Goal: Task Accomplishment & Management: Manage account settings

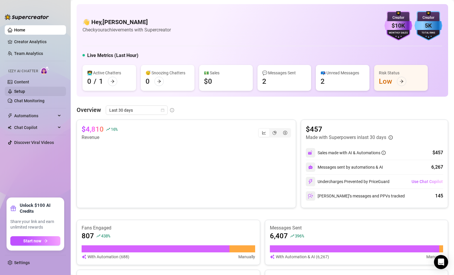
click at [25, 93] on link "Setup" at bounding box center [19, 91] width 11 height 5
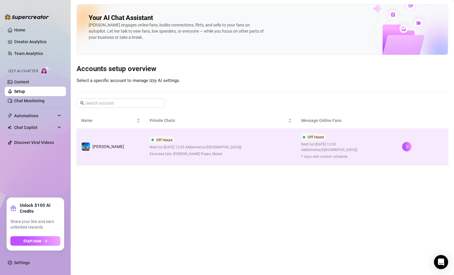
click at [244, 141] on td "Off Hours Next run: [DATE] 12:00 AM ( [GEOGRAPHIC_DATA]/[GEOGRAPHIC_DATA] ) Exc…" at bounding box center [221, 147] width 152 height 36
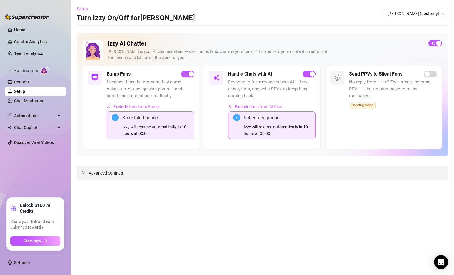
click at [84, 174] on icon "collapsed" at bounding box center [84, 173] width 4 height 4
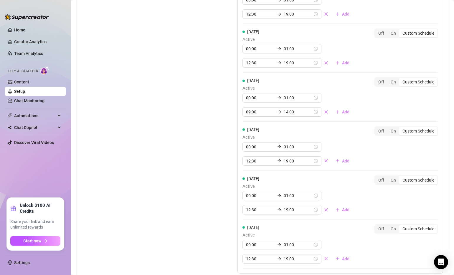
scroll to position [644, 0]
click at [283, 110] on input "14:00" at bounding box center [297, 113] width 29 height 6
type input "14:00"
click at [212, 129] on div "Set Active Hours (Izzy Availability) Set specific hours when Izzy engaging with…" at bounding box center [262, 121] width 361 height 390
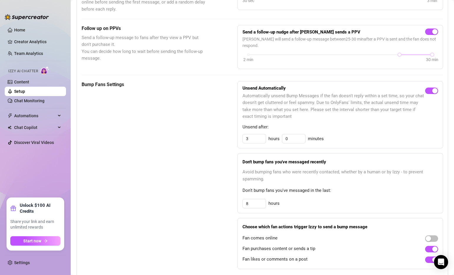
scroll to position [0, 0]
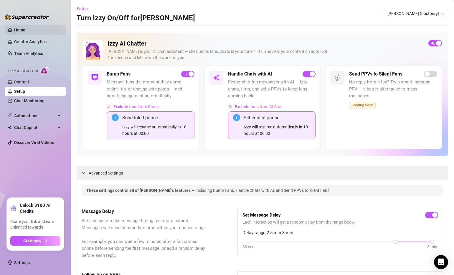
click at [19, 28] on link "Home" at bounding box center [19, 30] width 11 height 5
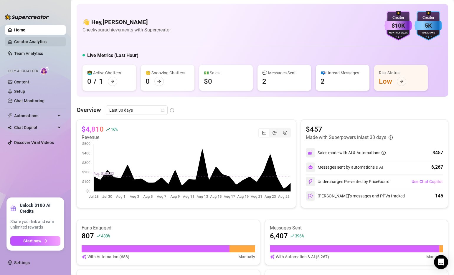
click at [34, 42] on link "Creator Analytics" at bounding box center [37, 41] width 47 height 9
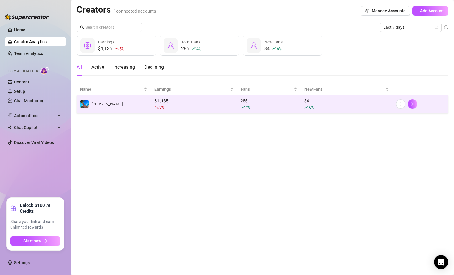
click at [125, 106] on td "[PERSON_NAME]" at bounding box center [114, 104] width 74 height 18
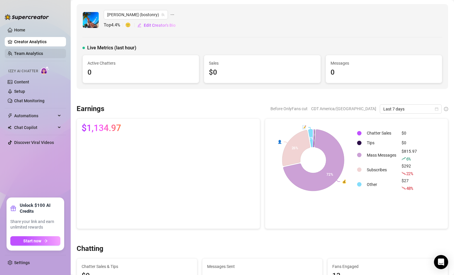
click at [24, 56] on link "Team Analytics" at bounding box center [28, 53] width 29 height 5
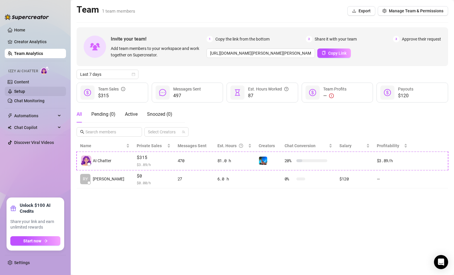
click at [18, 92] on link "Setup" at bounding box center [19, 91] width 11 height 5
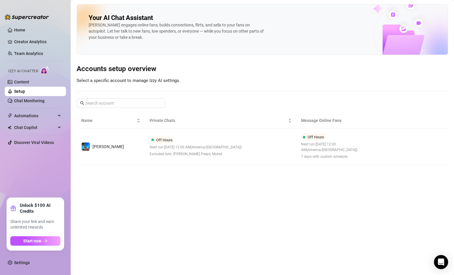
click at [246, 192] on main "Your AI Chat Assistant [PERSON_NAME] engages online fans, builds connections, f…" at bounding box center [262, 137] width 383 height 275
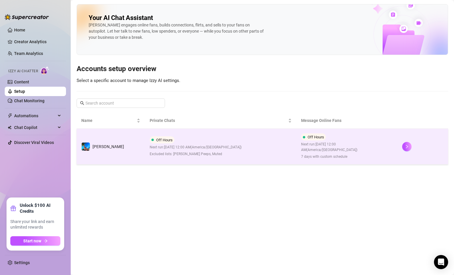
click at [255, 144] on td "Off Hours Next run: [DATE] 12:00 AM ( [GEOGRAPHIC_DATA]/[GEOGRAPHIC_DATA] ) Exc…" at bounding box center [221, 147] width 152 height 36
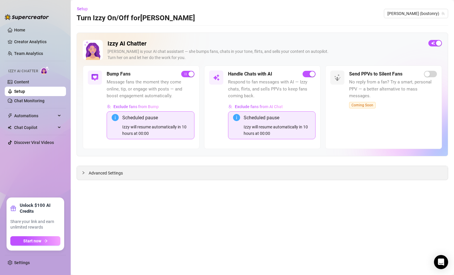
click at [83, 173] on icon "collapsed" at bounding box center [84, 173] width 4 height 4
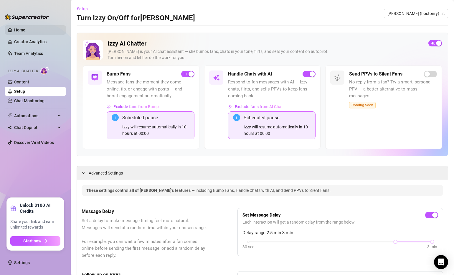
click at [24, 32] on link "Home" at bounding box center [19, 30] width 11 height 5
